Goal: Transaction & Acquisition: Download file/media

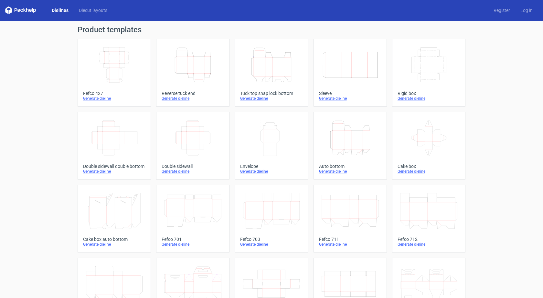
click at [179, 96] on div "Generate dieline" at bounding box center [193, 98] width 62 height 5
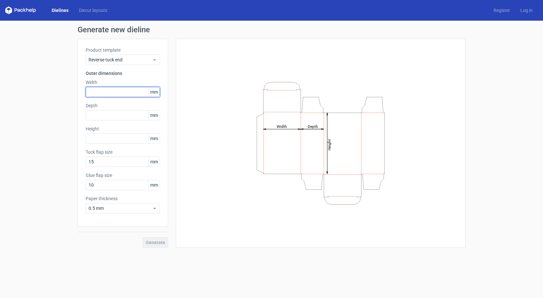
click at [110, 91] on input "text" at bounding box center [123, 92] width 74 height 10
type input "132"
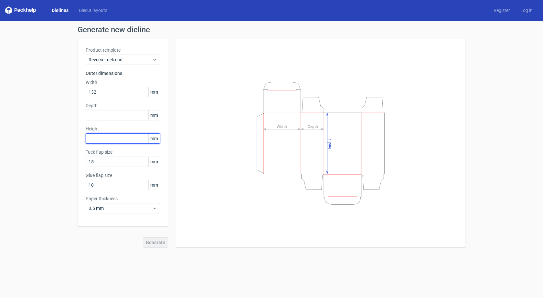
click at [106, 137] on input "text" at bounding box center [123, 139] width 74 height 10
type input "210"
click at [103, 117] on input "text" at bounding box center [123, 115] width 74 height 10
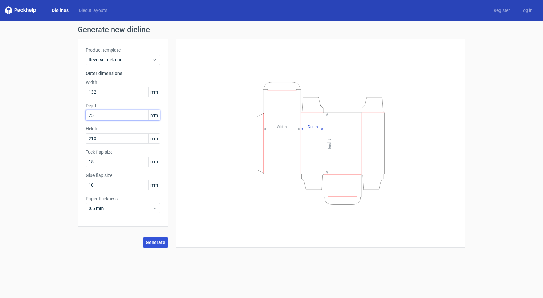
type input "25"
click at [157, 244] on span "Generate" at bounding box center [155, 243] width 19 height 5
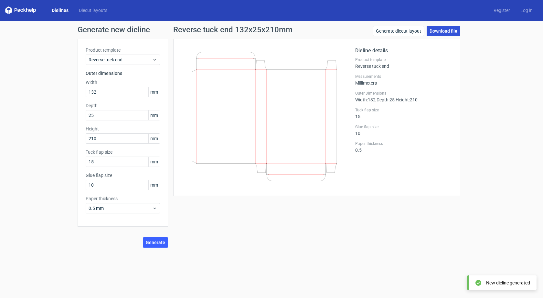
click at [449, 31] on link "Download file" at bounding box center [444, 31] width 34 height 10
